Goal: Find specific page/section: Find specific page/section

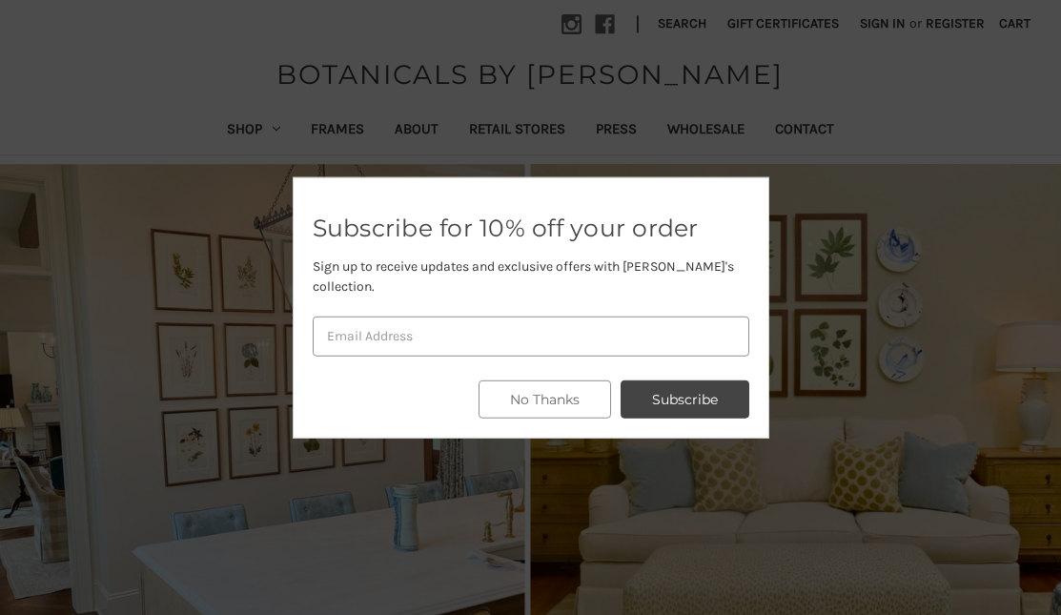
click at [574, 369] on div "Subscribe for 10% off your order Sign up to receive updates and exclusive offer…" at bounding box center [531, 306] width 477 height 261
click at [560, 391] on button "No Thanks" at bounding box center [544, 399] width 132 height 38
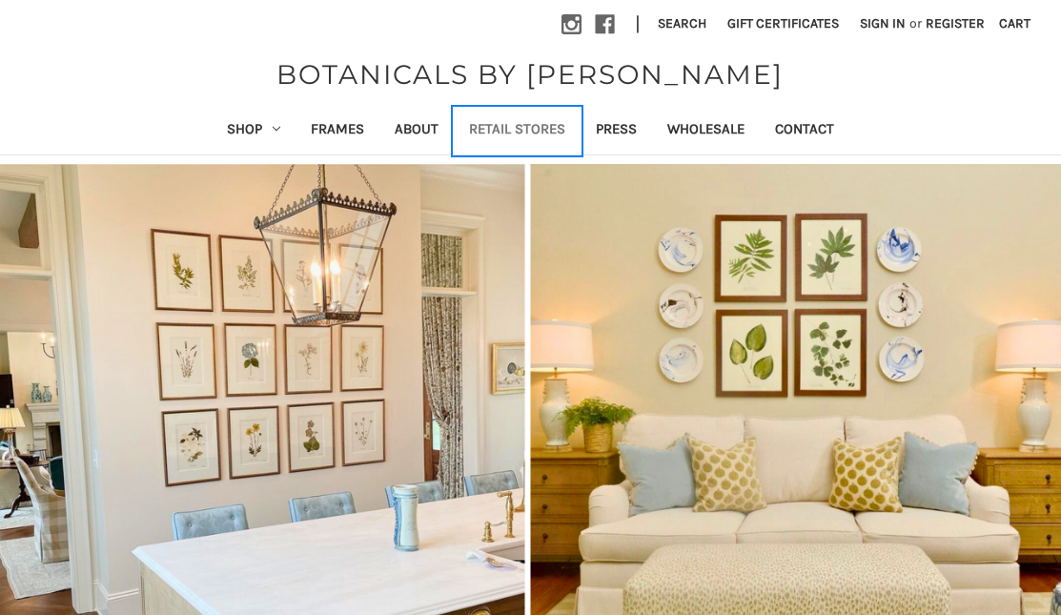
click at [518, 124] on link "Retail Stores" at bounding box center [517, 131] width 127 height 47
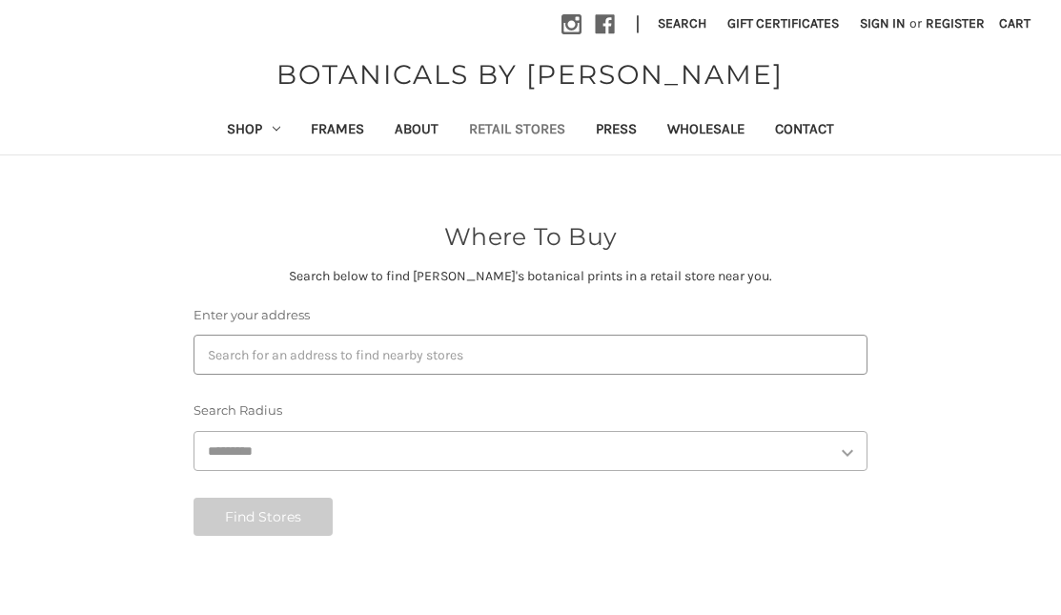
select select "***"
click at [571, 127] on link "Retail Stores" at bounding box center [517, 131] width 127 height 47
click at [618, 127] on link "Press" at bounding box center [615, 131] width 71 height 47
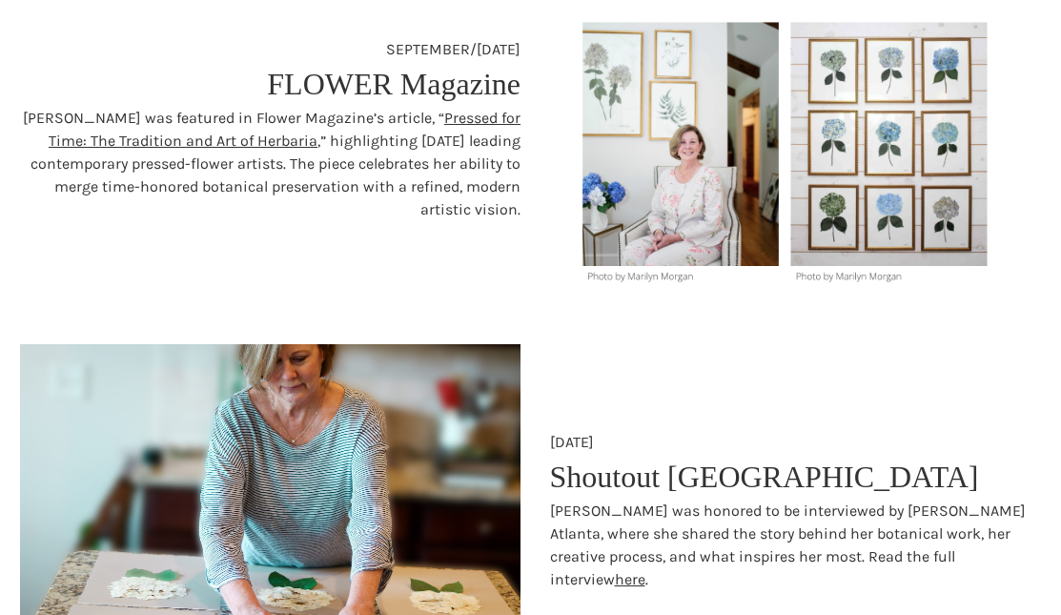
scroll to position [177, 0]
